Goal: Task Accomplishment & Management: Complete application form

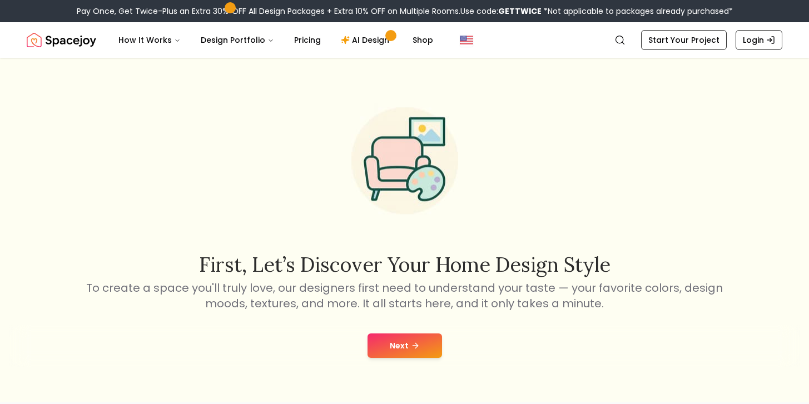
click at [395, 347] on button "Next" at bounding box center [404, 346] width 74 height 24
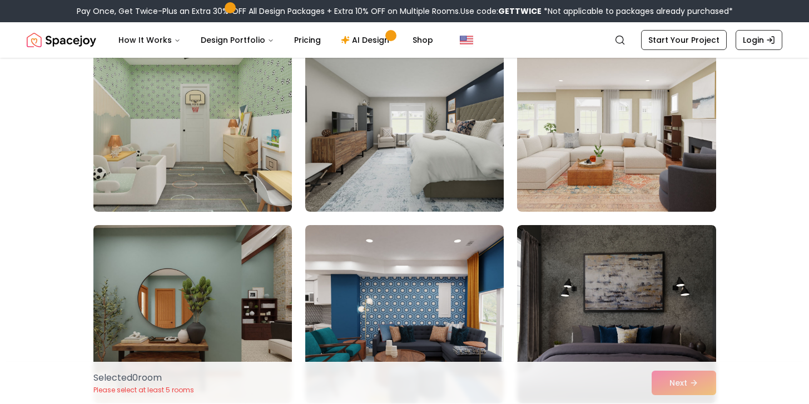
scroll to position [1833, 0]
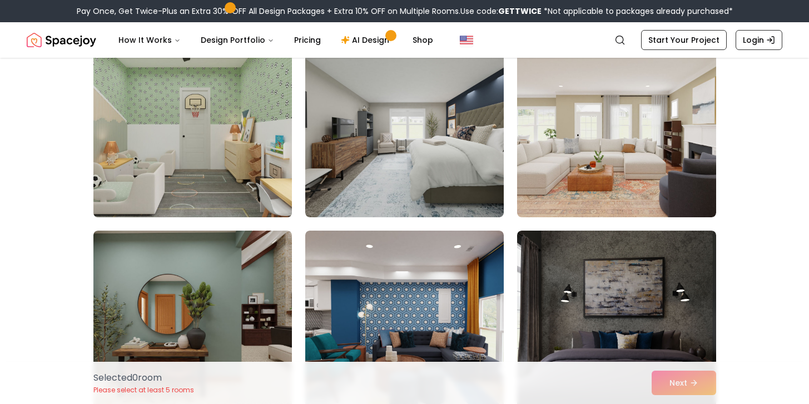
click at [254, 160] on img at bounding box center [192, 128] width 208 height 187
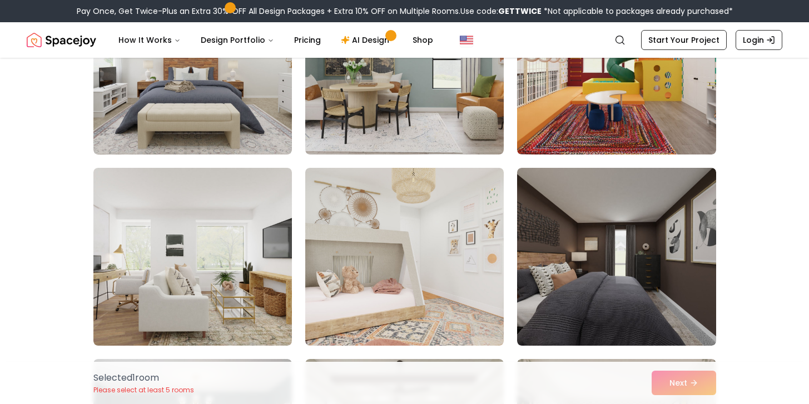
scroll to position [2477, 0]
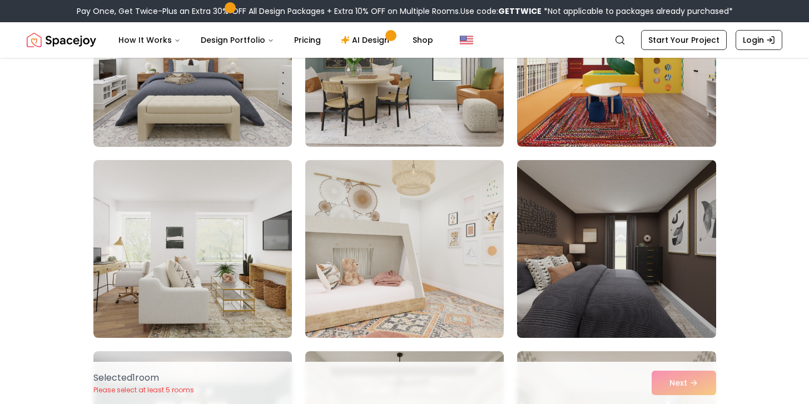
click at [614, 243] on img at bounding box center [616, 249] width 208 height 187
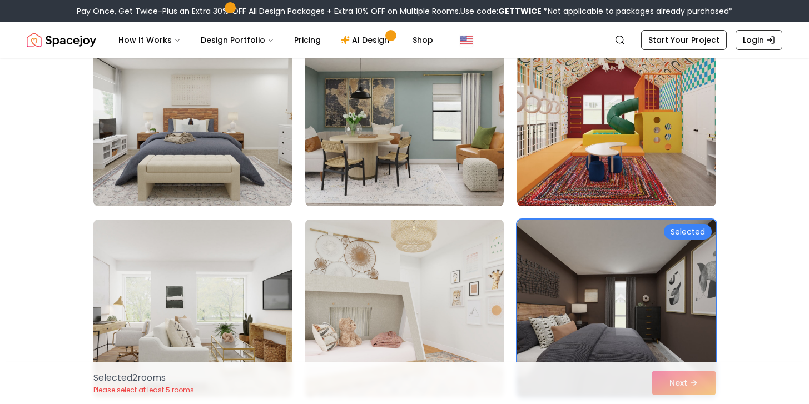
scroll to position [2415, 0]
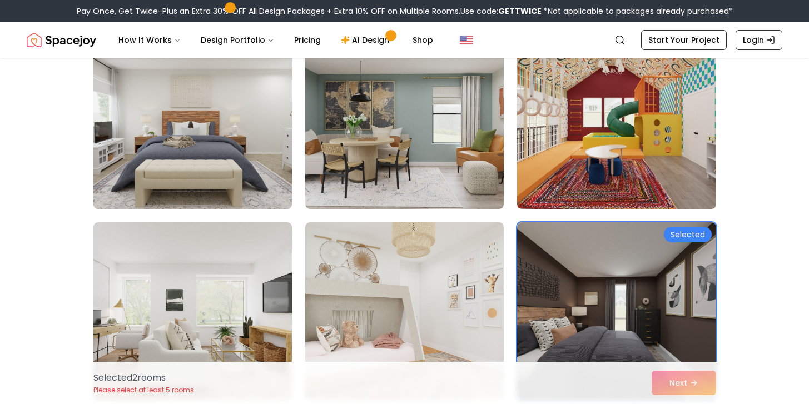
click at [228, 161] on img at bounding box center [192, 120] width 208 height 187
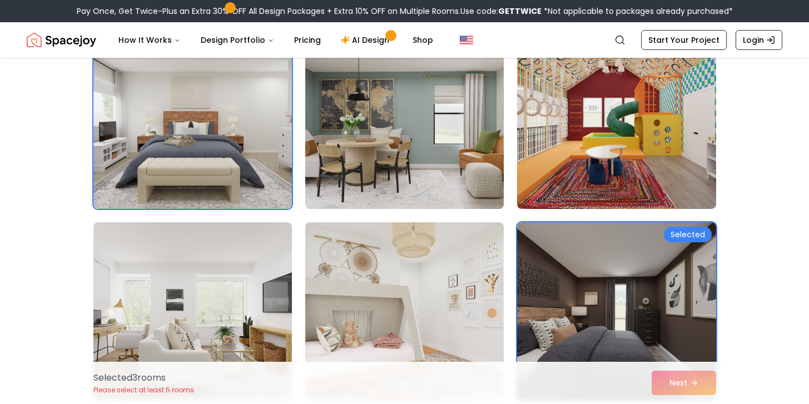
click at [356, 163] on img at bounding box center [404, 120] width 208 height 187
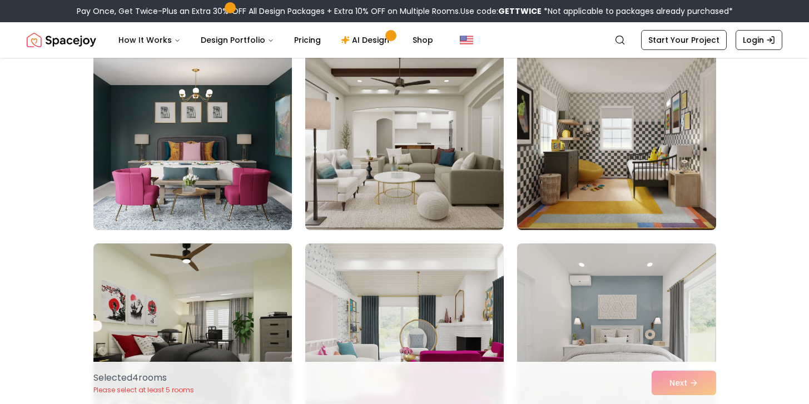
scroll to position [2816, 0]
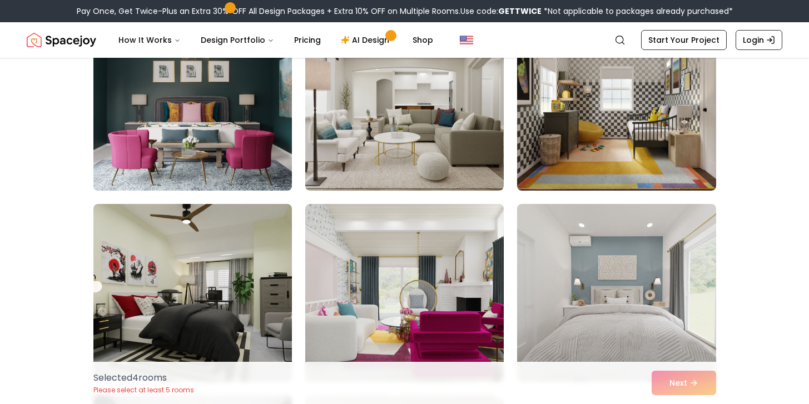
click at [236, 142] on img at bounding box center [192, 101] width 208 height 187
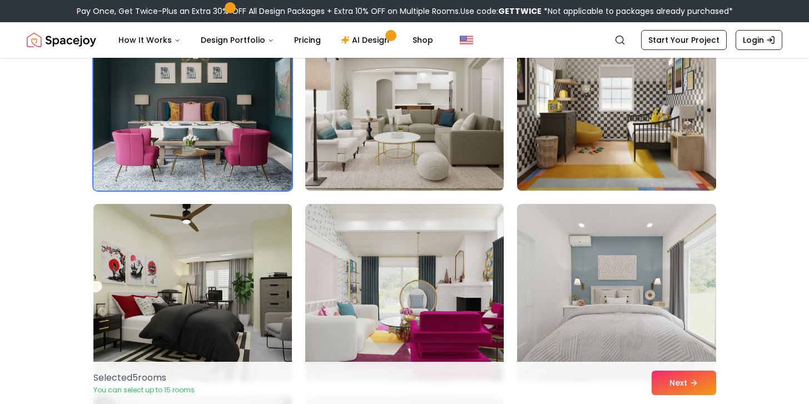
click at [582, 147] on img at bounding box center [616, 101] width 208 height 187
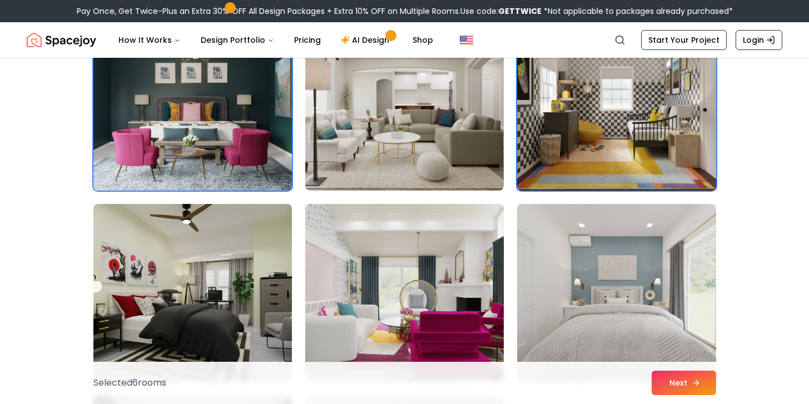
click at [675, 379] on button "Next" at bounding box center [684, 383] width 64 height 24
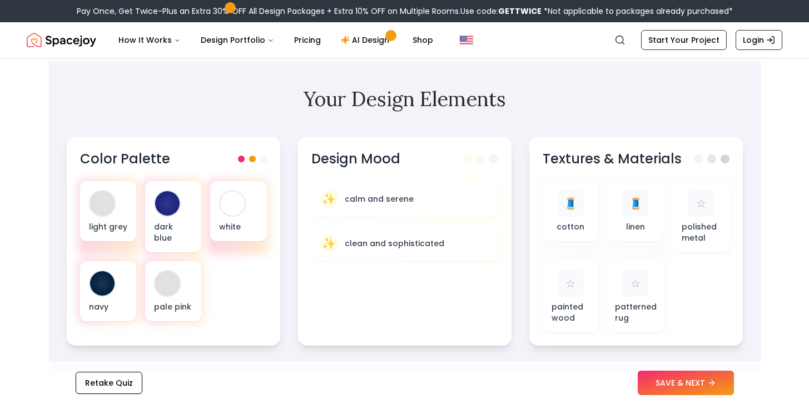
scroll to position [335, 0]
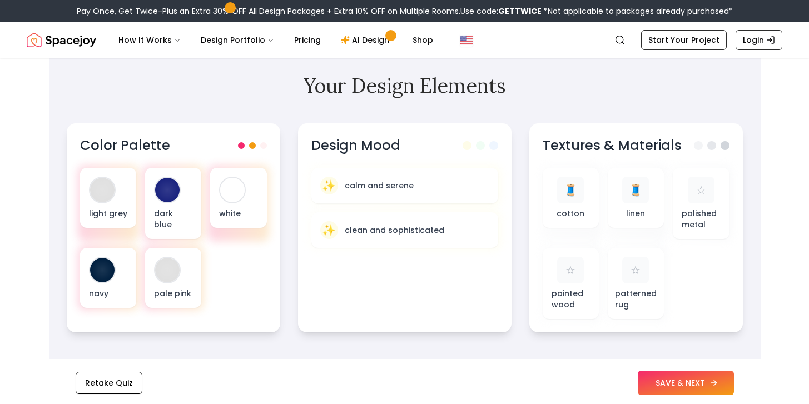
click at [664, 377] on button "SAVE & NEXT" at bounding box center [686, 383] width 96 height 24
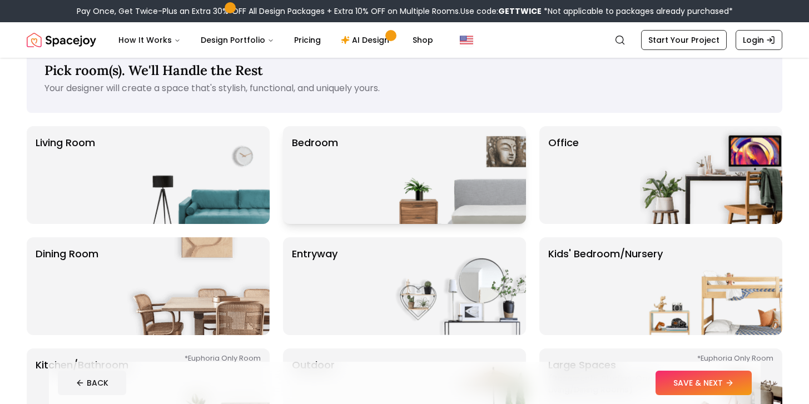
scroll to position [26, 0]
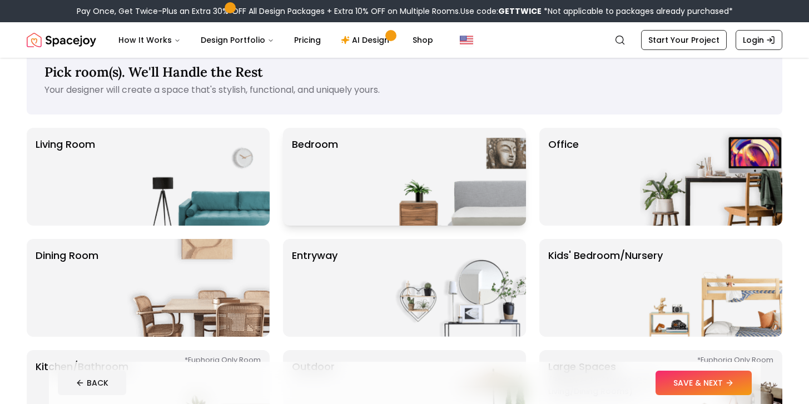
click at [471, 178] on img at bounding box center [455, 177] width 142 height 98
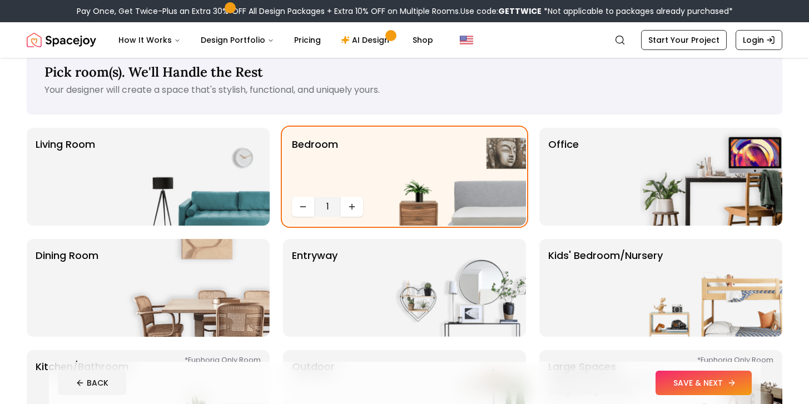
click at [688, 378] on button "SAVE & NEXT" at bounding box center [703, 383] width 96 height 24
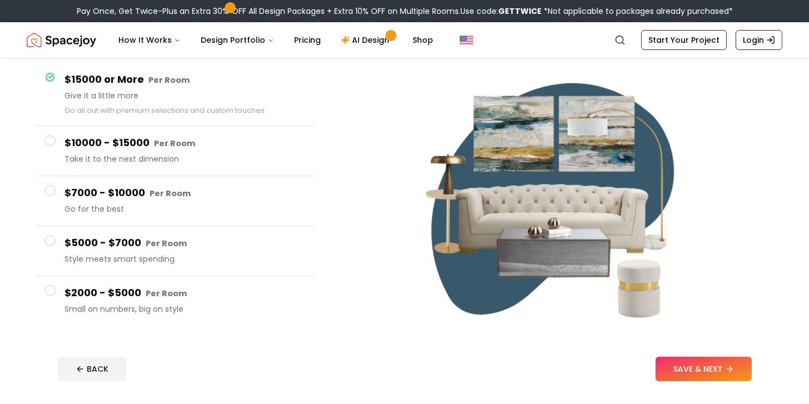
scroll to position [102, 0]
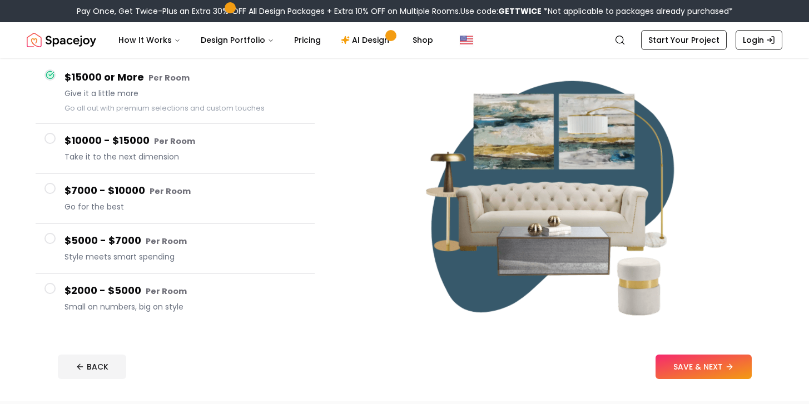
click at [106, 296] on h4 "$2000 - $5000 Per Room" at bounding box center [184, 291] width 241 height 16
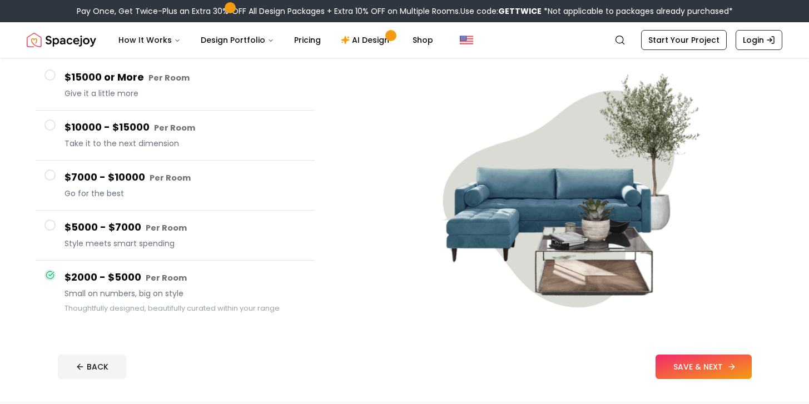
click at [689, 365] on button "SAVE & NEXT" at bounding box center [703, 367] width 96 height 24
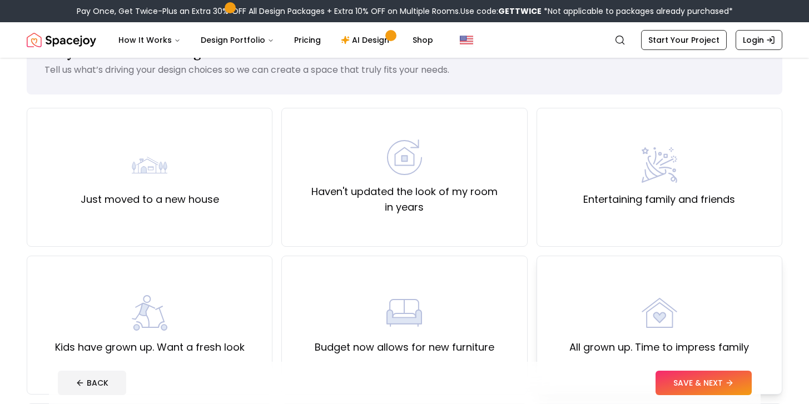
scroll to position [56, 0]
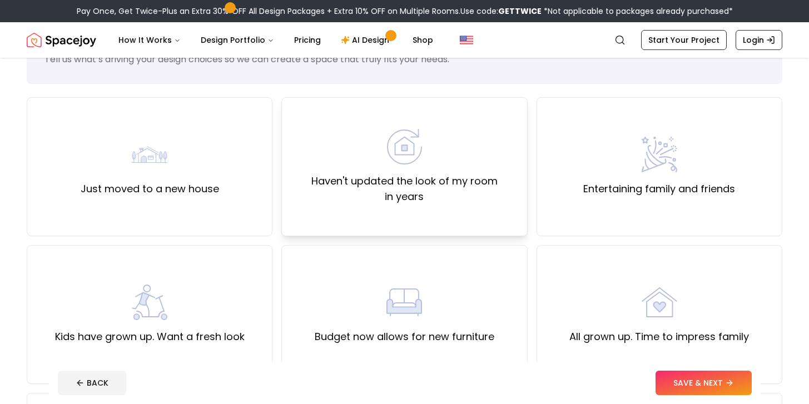
click at [462, 168] on div "Haven't updated the look of my room in years" at bounding box center [404, 167] width 227 height 76
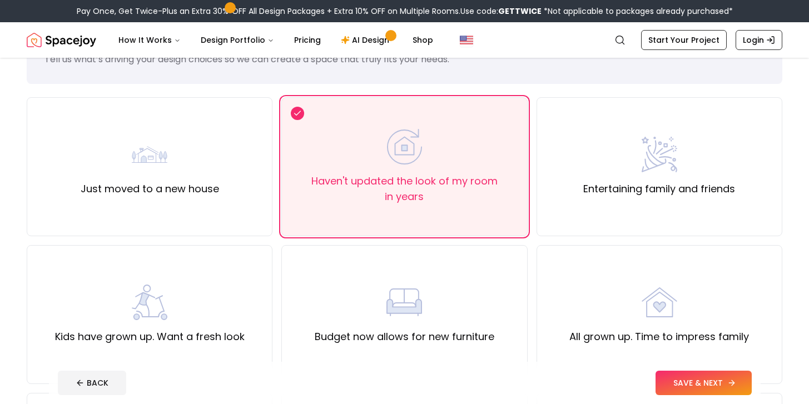
click at [688, 380] on button "SAVE & NEXT" at bounding box center [703, 383] width 96 height 24
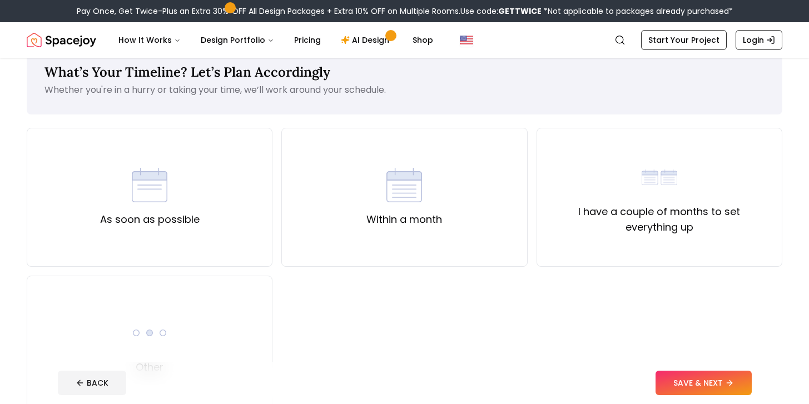
scroll to position [27, 0]
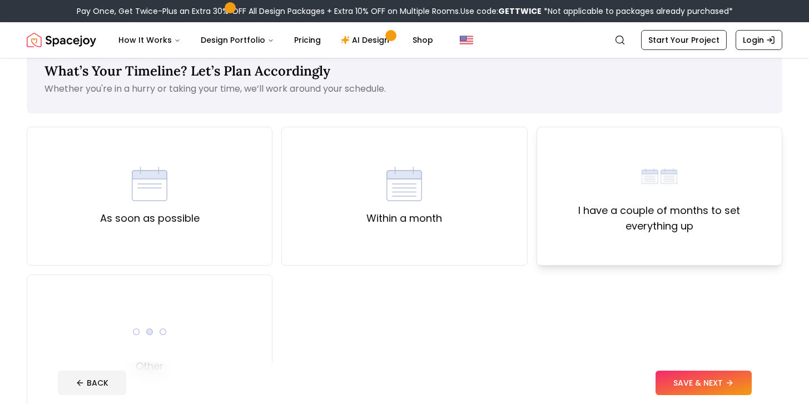
click at [593, 194] on div "I have a couple of months to set everything up" at bounding box center [659, 196] width 227 height 76
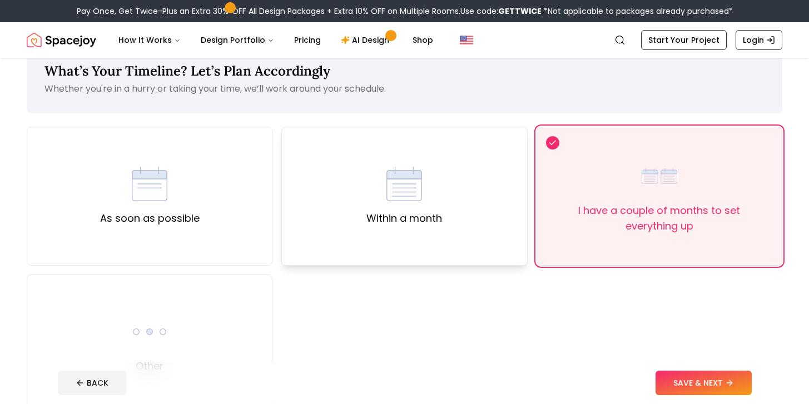
click at [508, 197] on div "Within a month" at bounding box center [404, 196] width 246 height 139
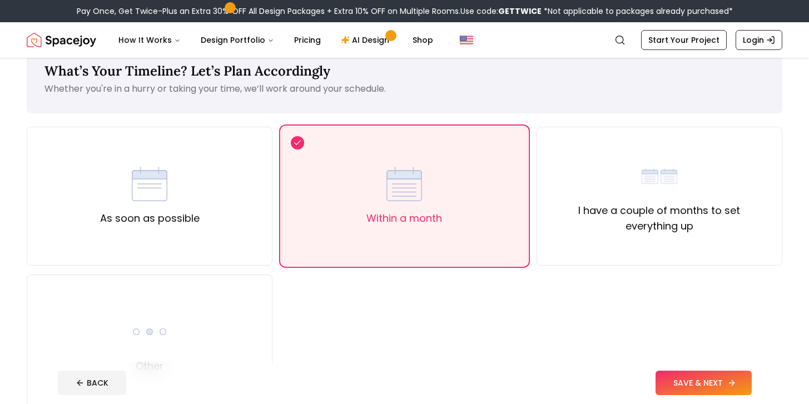
click at [686, 384] on button "SAVE & NEXT" at bounding box center [703, 383] width 96 height 24
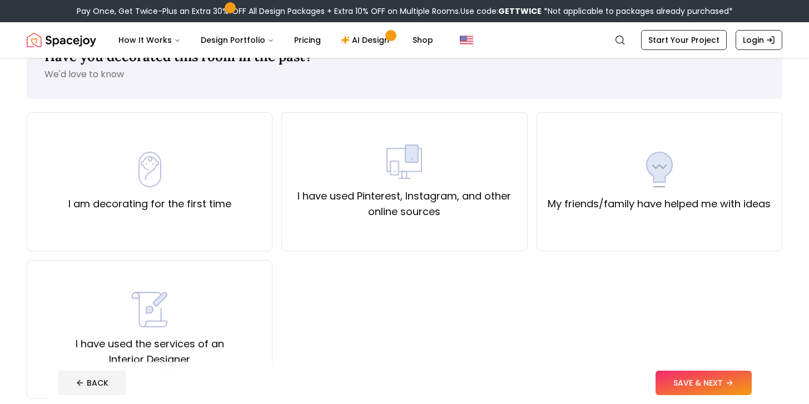
scroll to position [59, 0]
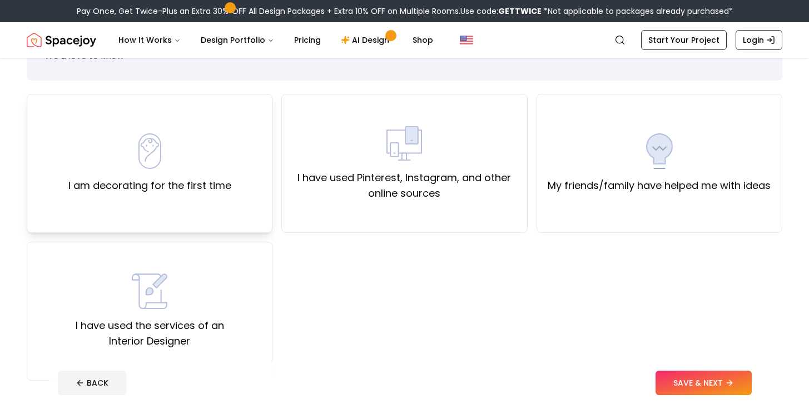
click at [152, 172] on div "I am decorating for the first time" at bounding box center [149, 163] width 163 height 60
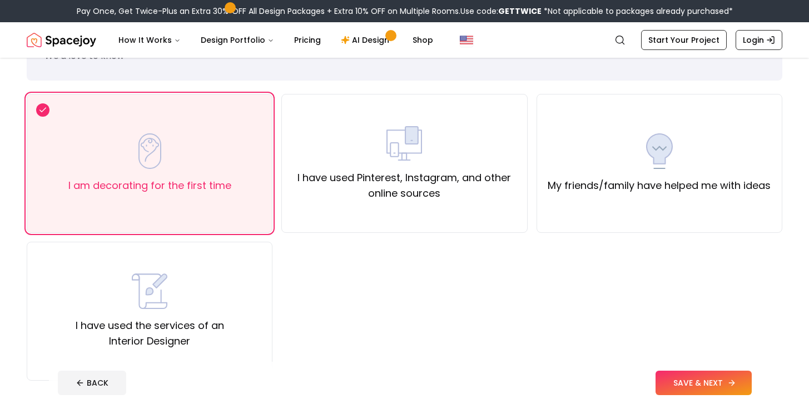
click at [705, 387] on button "SAVE & NEXT" at bounding box center [703, 383] width 96 height 24
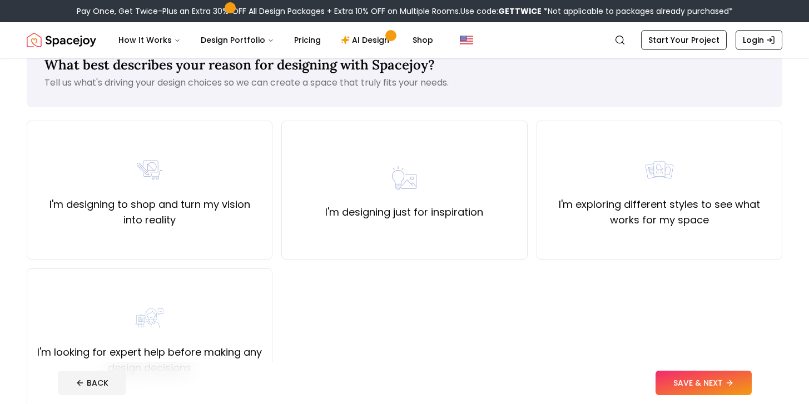
scroll to position [49, 0]
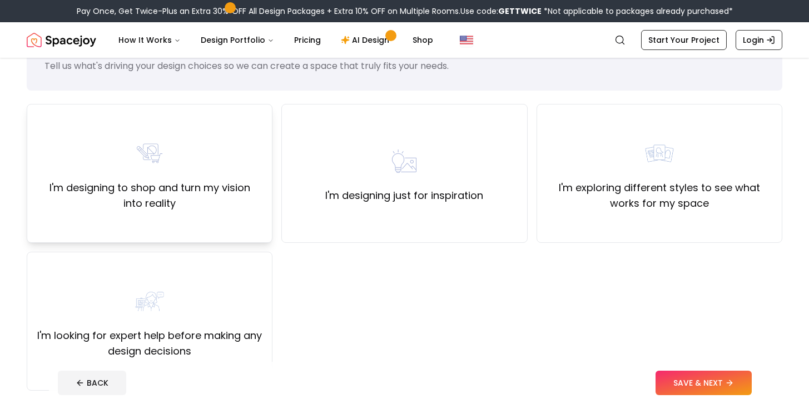
click at [224, 193] on label "I'm designing to shop and turn my vision into reality" at bounding box center [149, 195] width 227 height 31
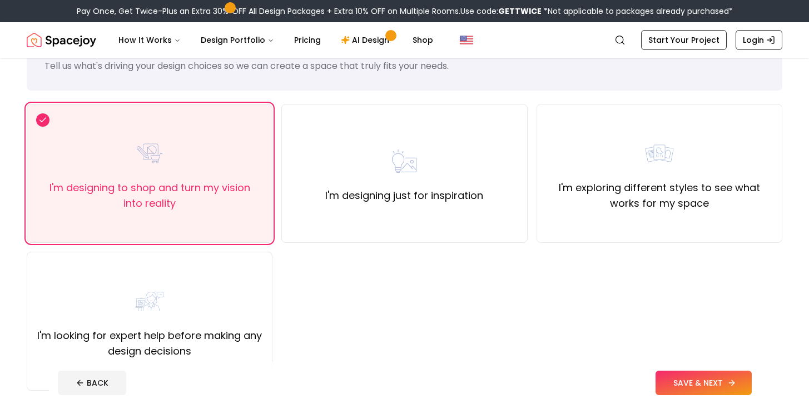
click at [706, 377] on button "SAVE & NEXT" at bounding box center [703, 383] width 96 height 24
